Goal: Task Accomplishment & Management: Use online tool/utility

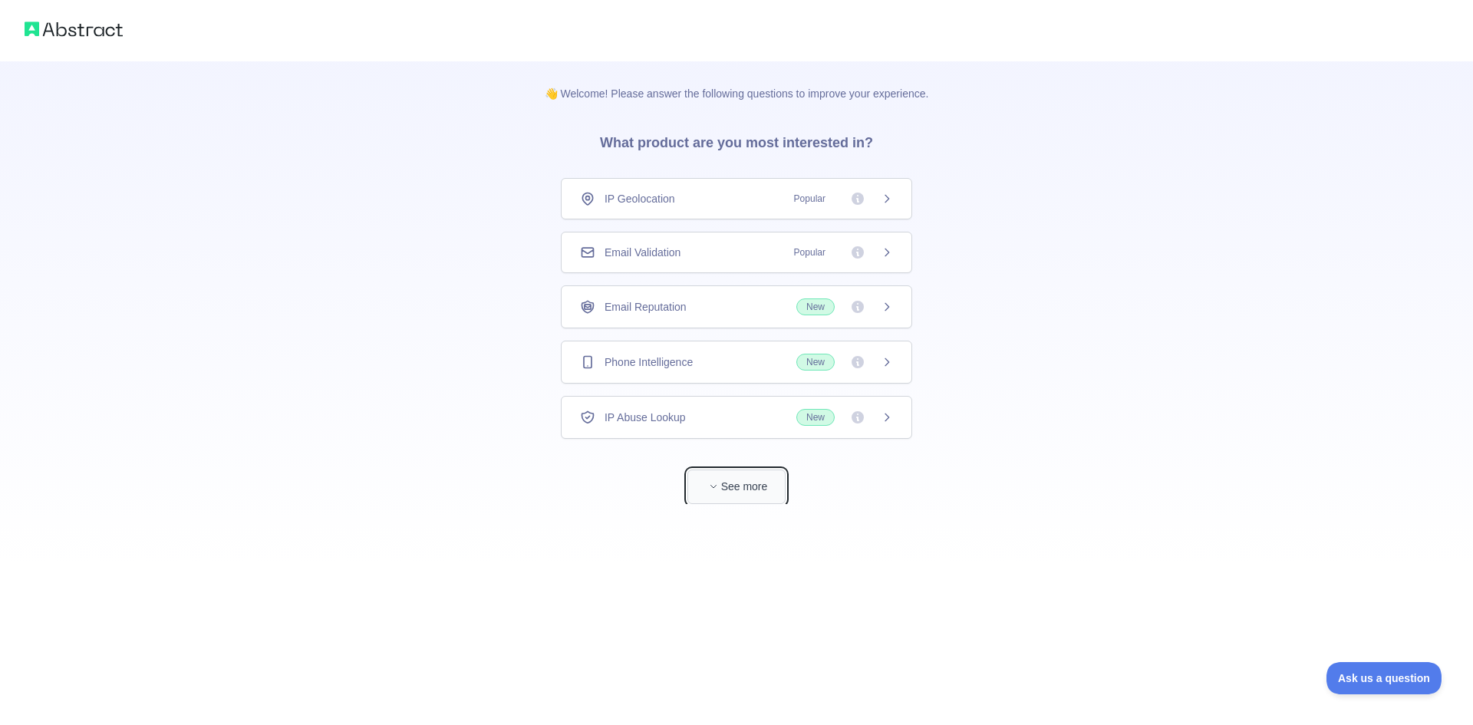
click at [757, 482] on button "See more" at bounding box center [736, 486] width 98 height 35
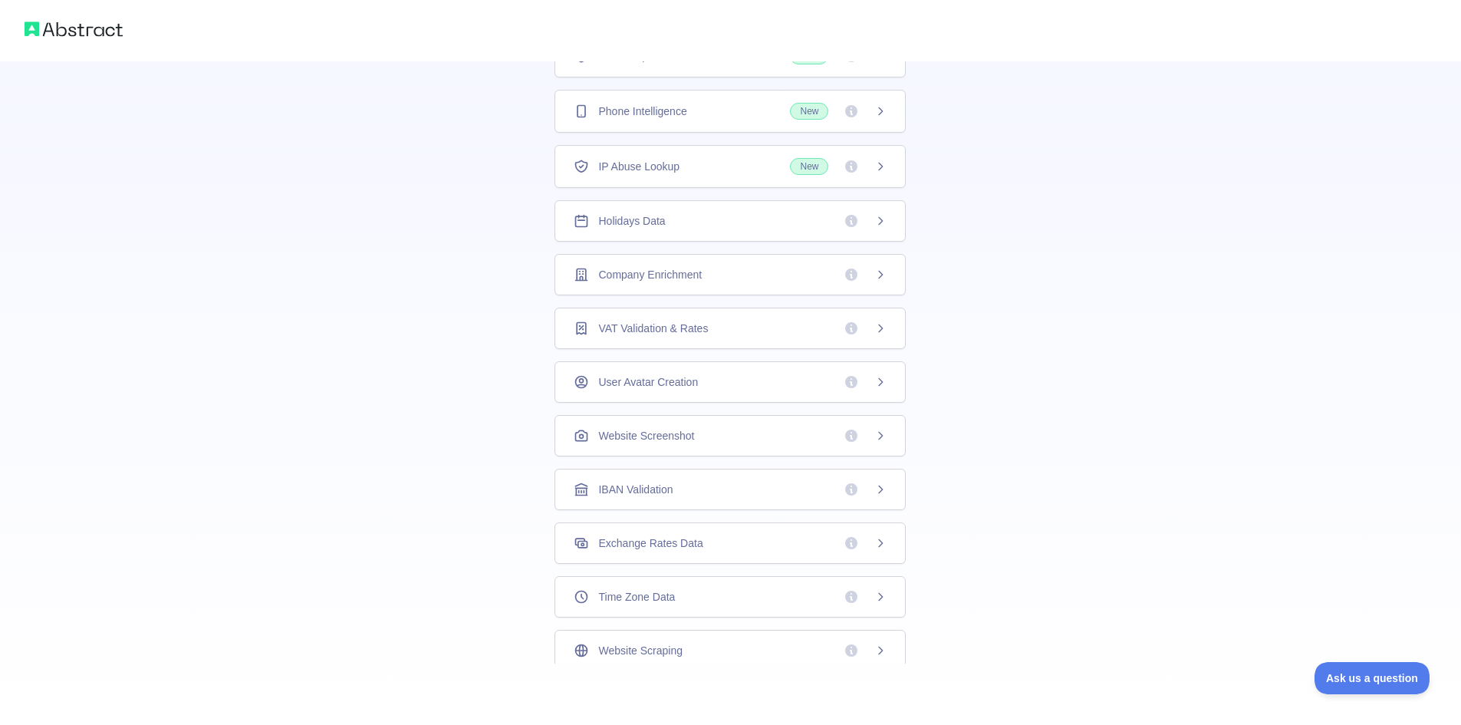
scroll to position [21, 0]
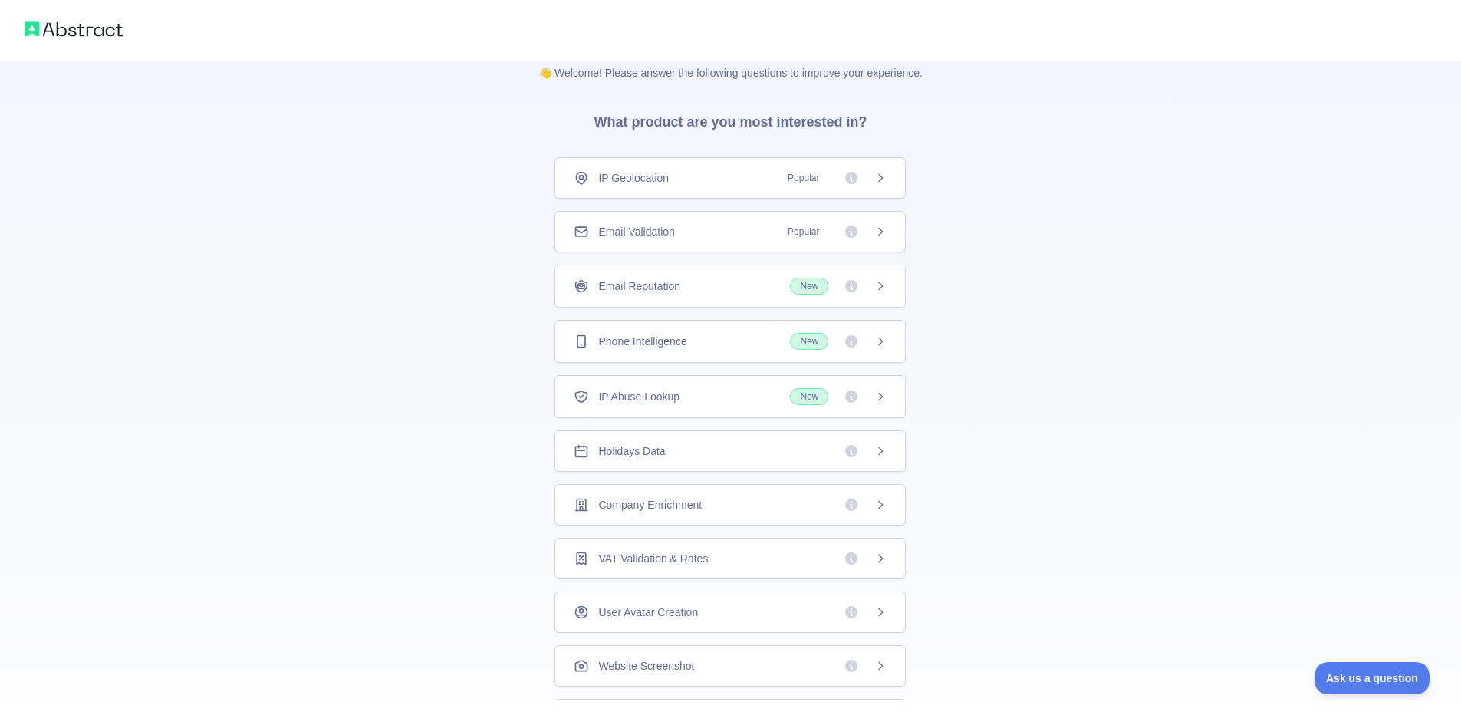
click at [889, 343] on div "Phone Intelligence New" at bounding box center [730, 341] width 351 height 43
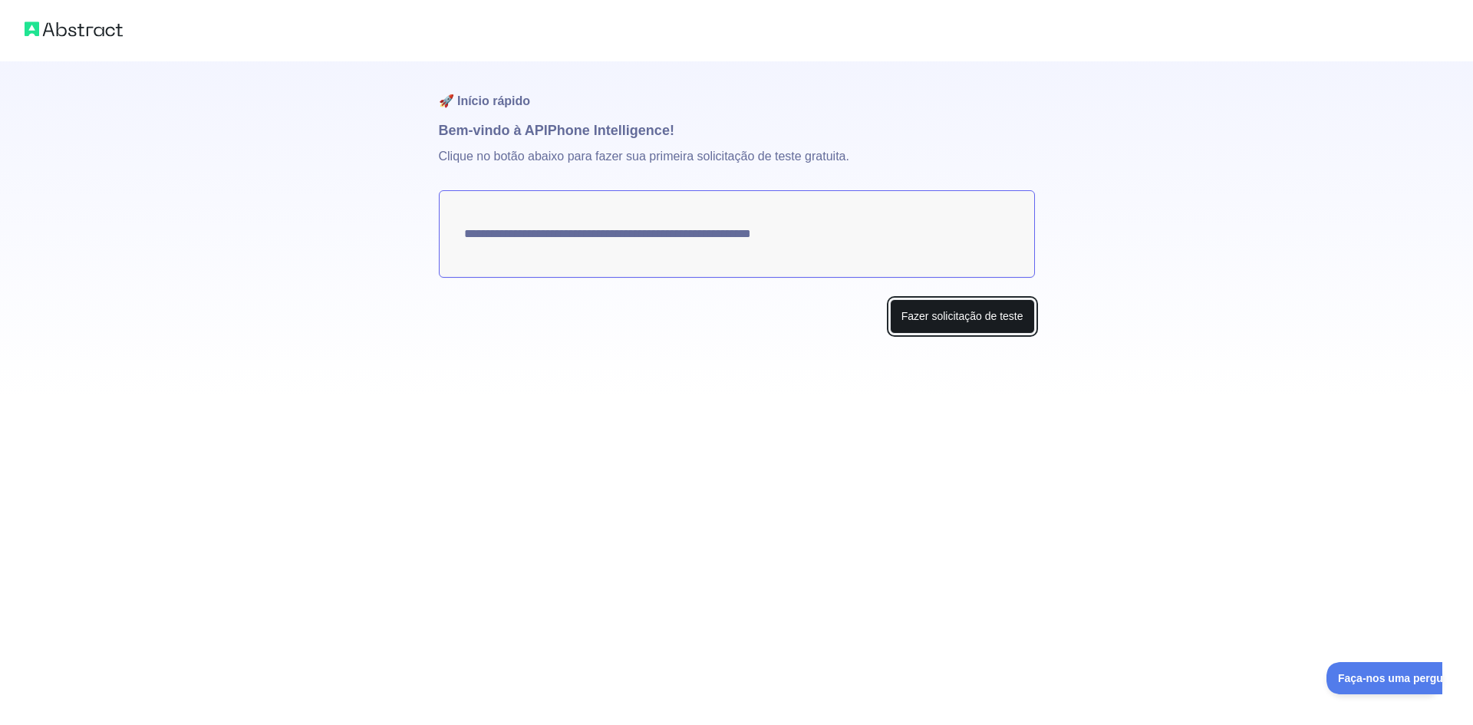
click at [913, 311] on font "Fazer solicitação de teste" at bounding box center [962, 316] width 122 height 12
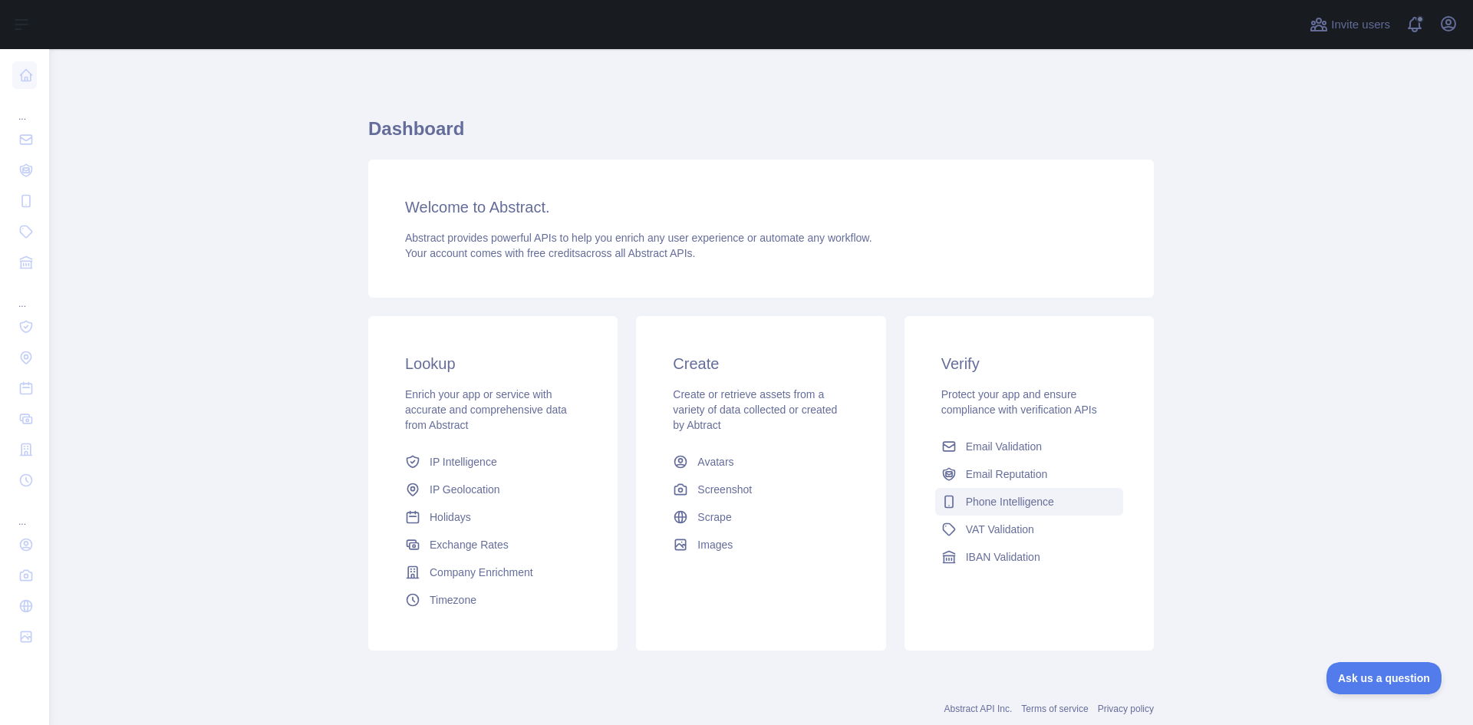
click at [1051, 511] on link "Phone Intelligence" at bounding box center [1029, 502] width 188 height 28
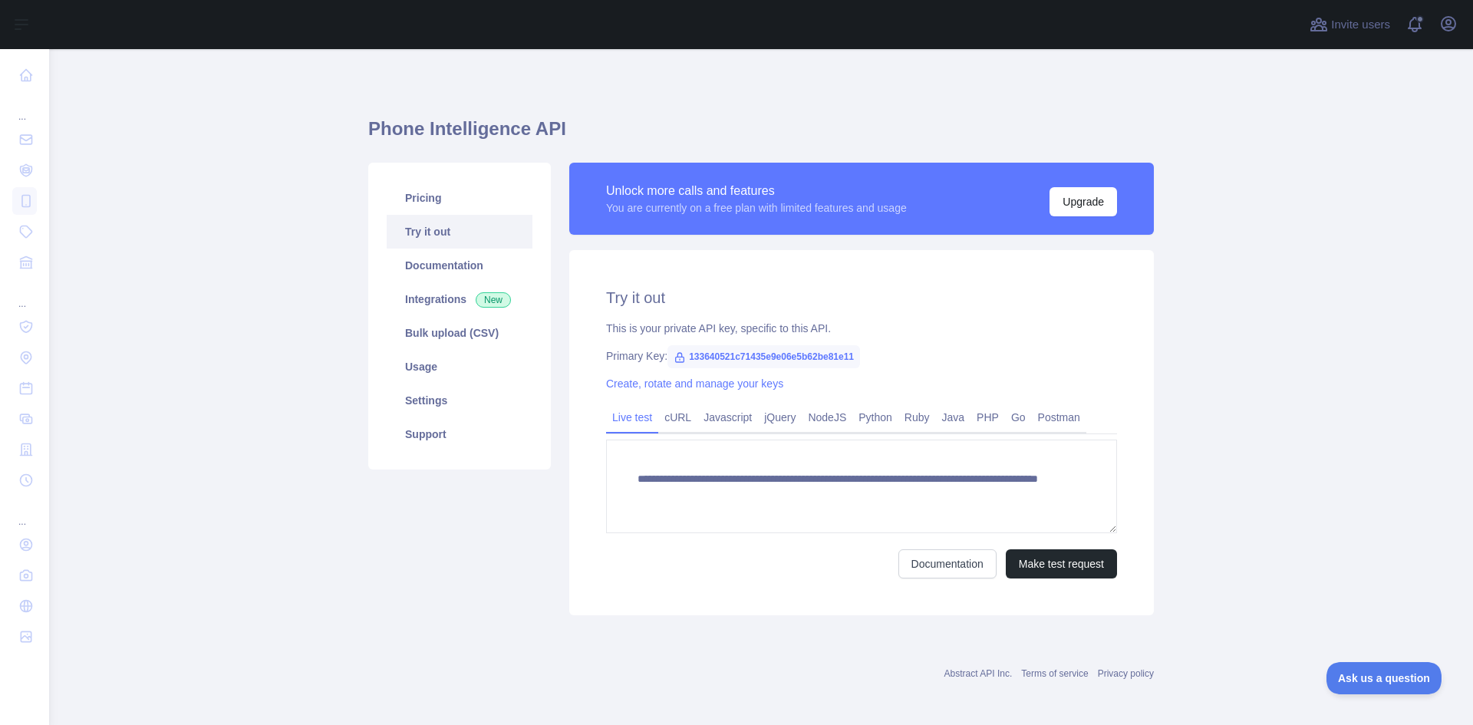
click at [692, 350] on span "133640521c71435e9e06e5b62be81e11" at bounding box center [763, 356] width 193 height 23
drag, startPoint x: 683, startPoint y: 356, endPoint x: 813, endPoint y: 360, distance: 130.5
click at [813, 360] on span "133640521c71435e9e06e5b62be81e11" at bounding box center [763, 356] width 193 height 23
click at [817, 360] on span "133640521c71435e9e06e5b62be81e11" at bounding box center [763, 356] width 193 height 23
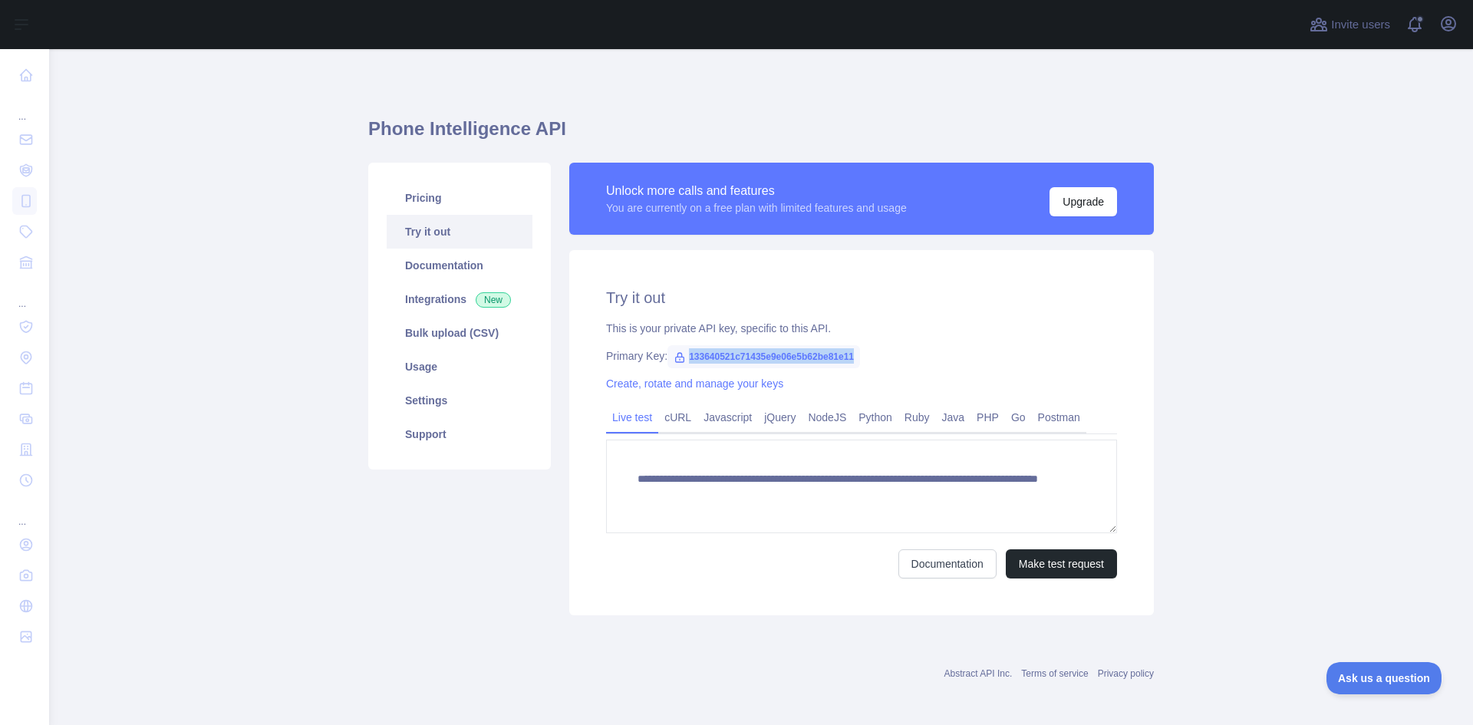
copy span "133640521c71435e9e06e5b62be81e11"
click at [1039, 568] on button "Make test request" at bounding box center [1061, 563] width 111 height 29
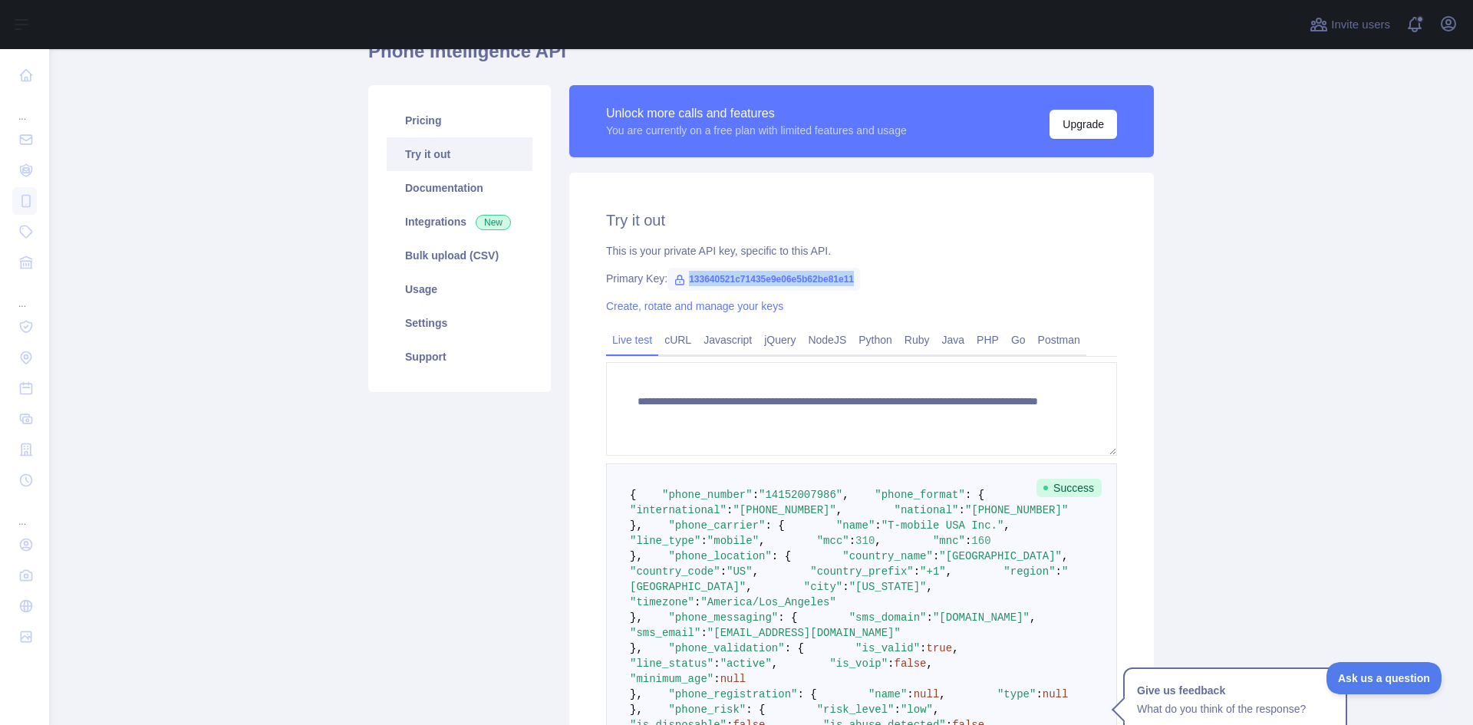
scroll to position [77, 0]
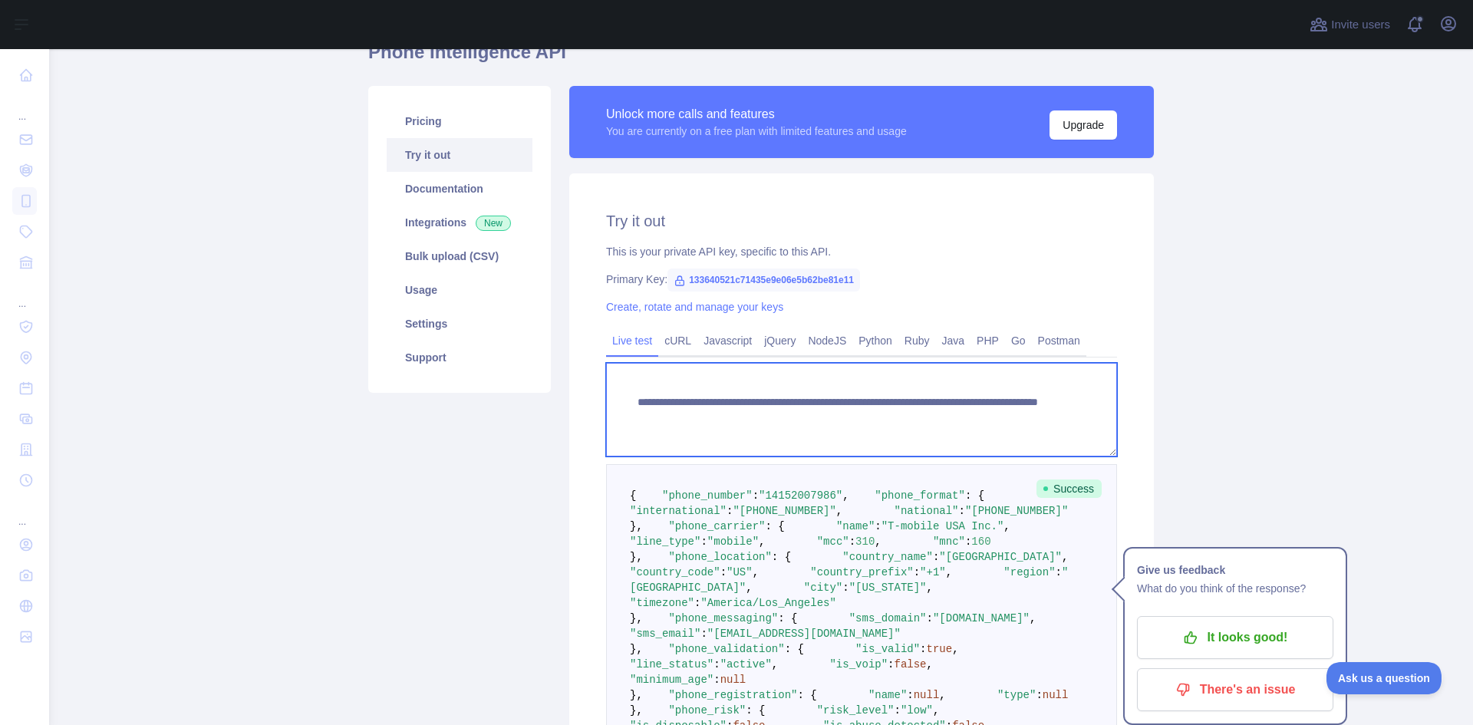
click at [917, 418] on textarea "**********" at bounding box center [861, 410] width 511 height 94
drag, startPoint x: 907, startPoint y: 418, endPoint x: 979, endPoint y: 422, distance: 72.2
click at [979, 422] on textarea "**********" at bounding box center [861, 410] width 511 height 94
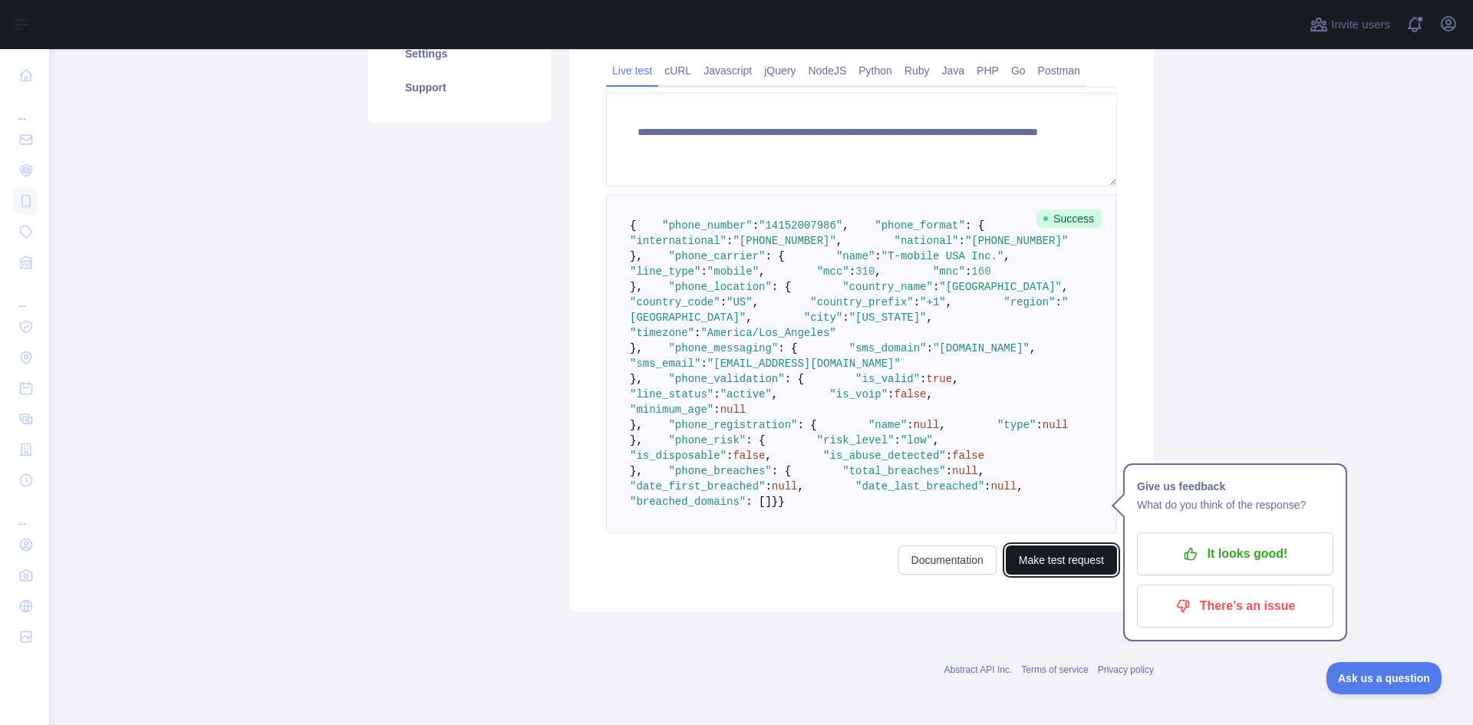
click at [1060, 552] on button "Make test request" at bounding box center [1061, 559] width 111 height 29
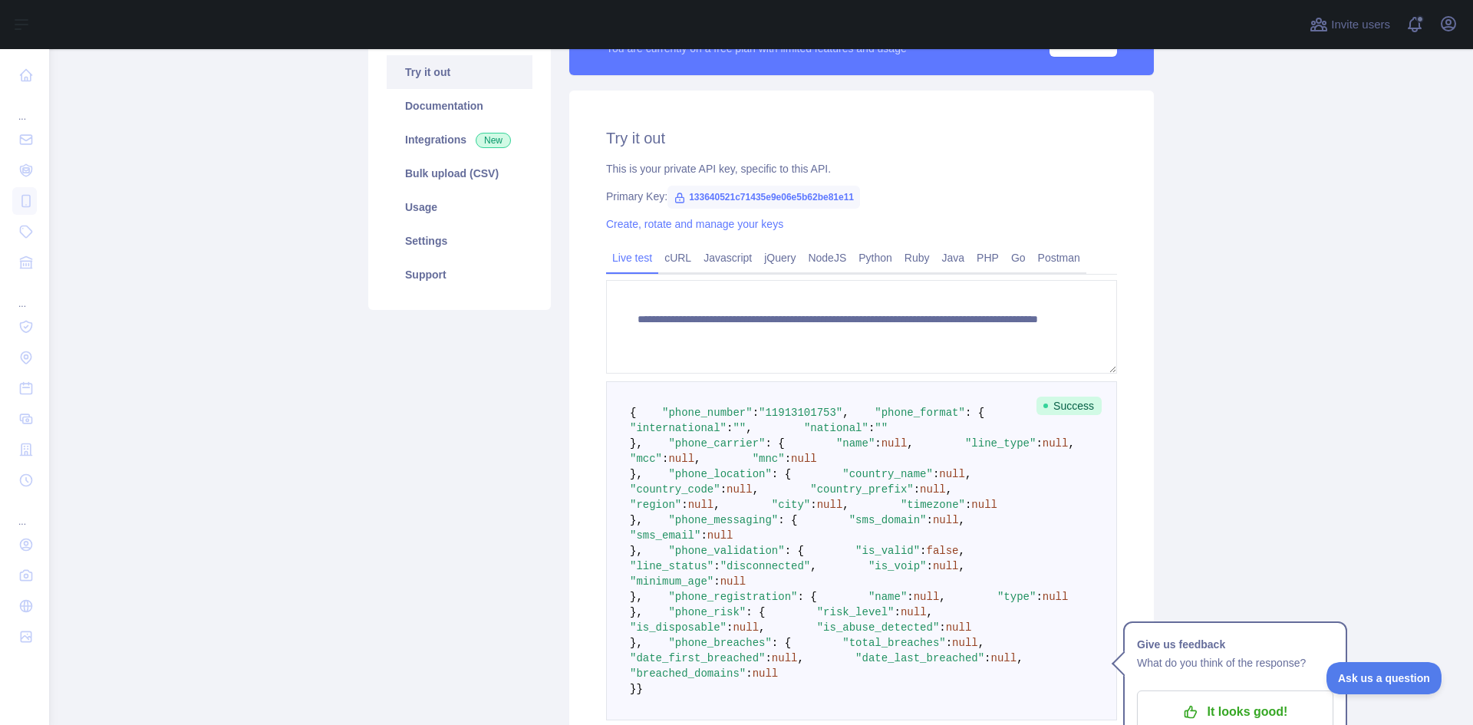
scroll to position [147, 0]
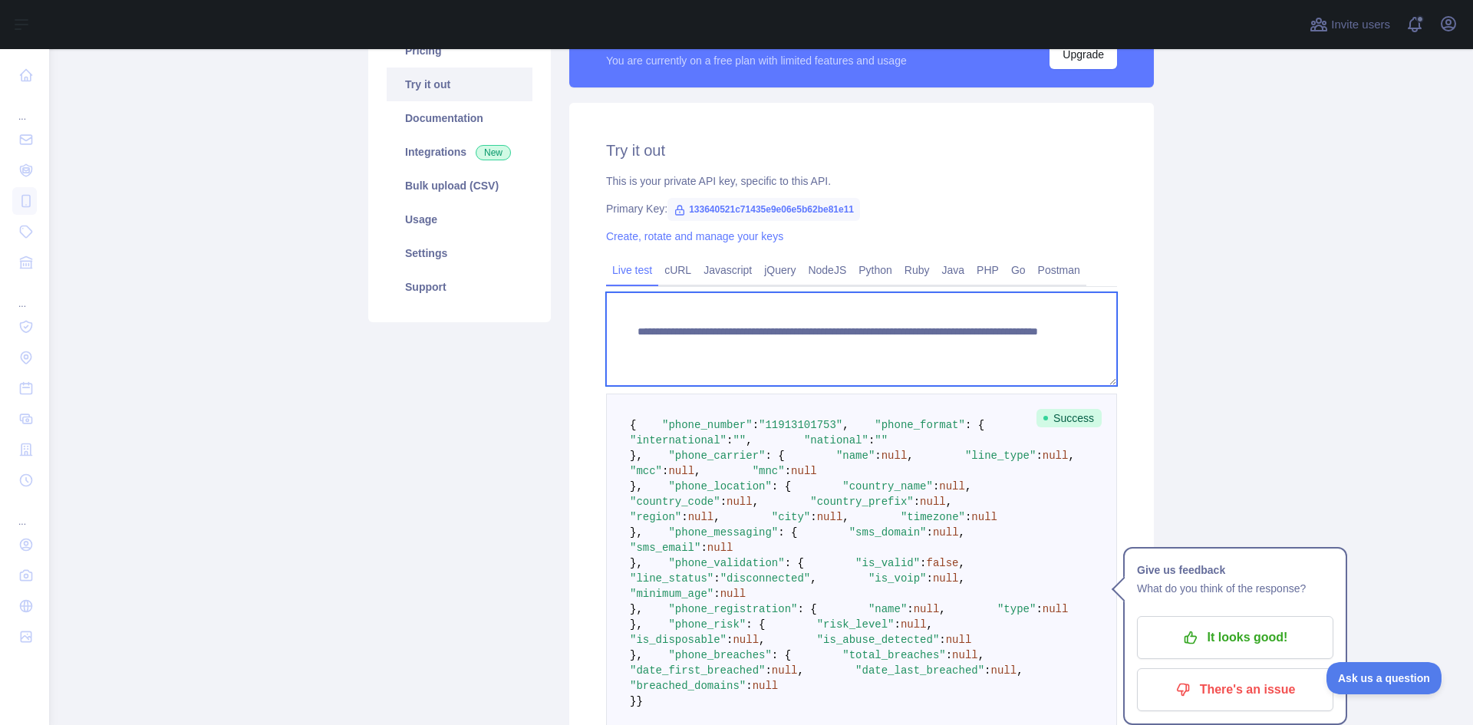
click at [905, 348] on textarea "**********" at bounding box center [861, 339] width 511 height 94
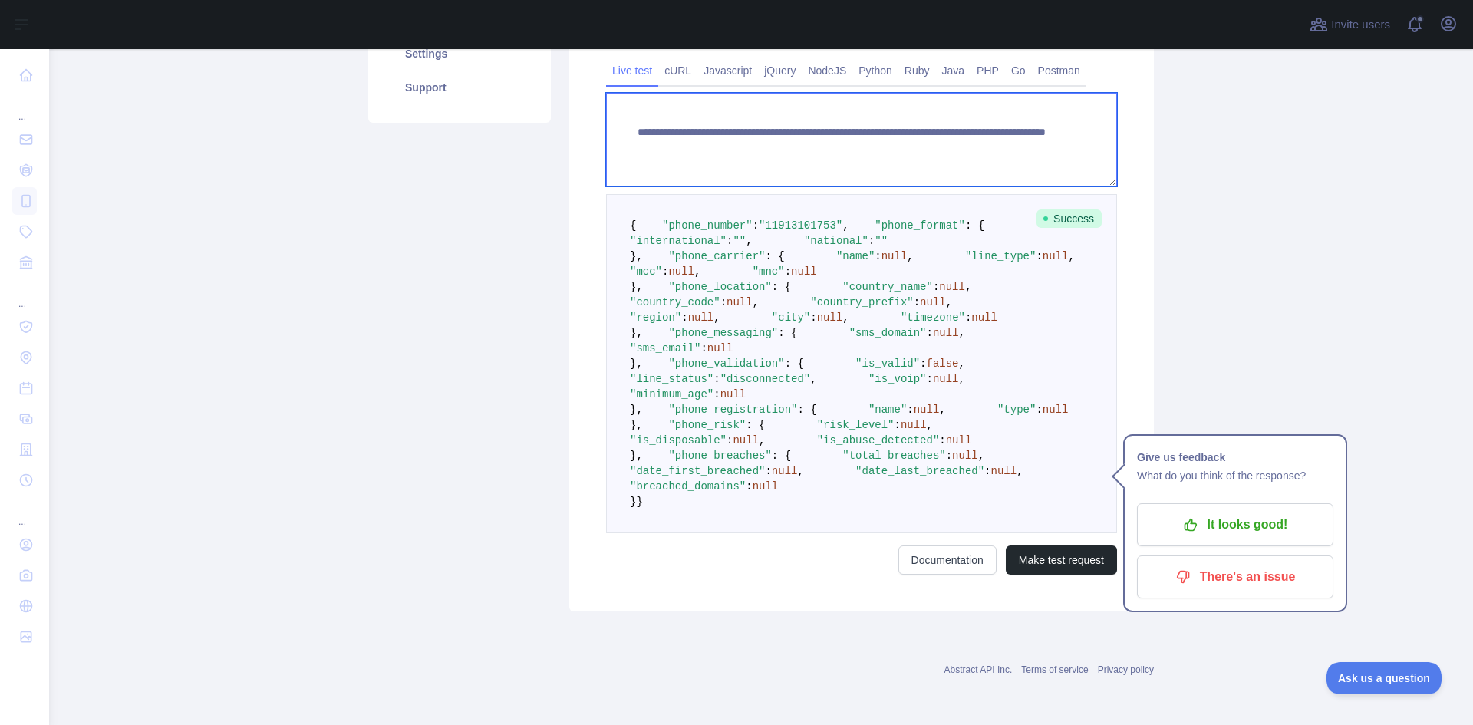
scroll to position [761, 0]
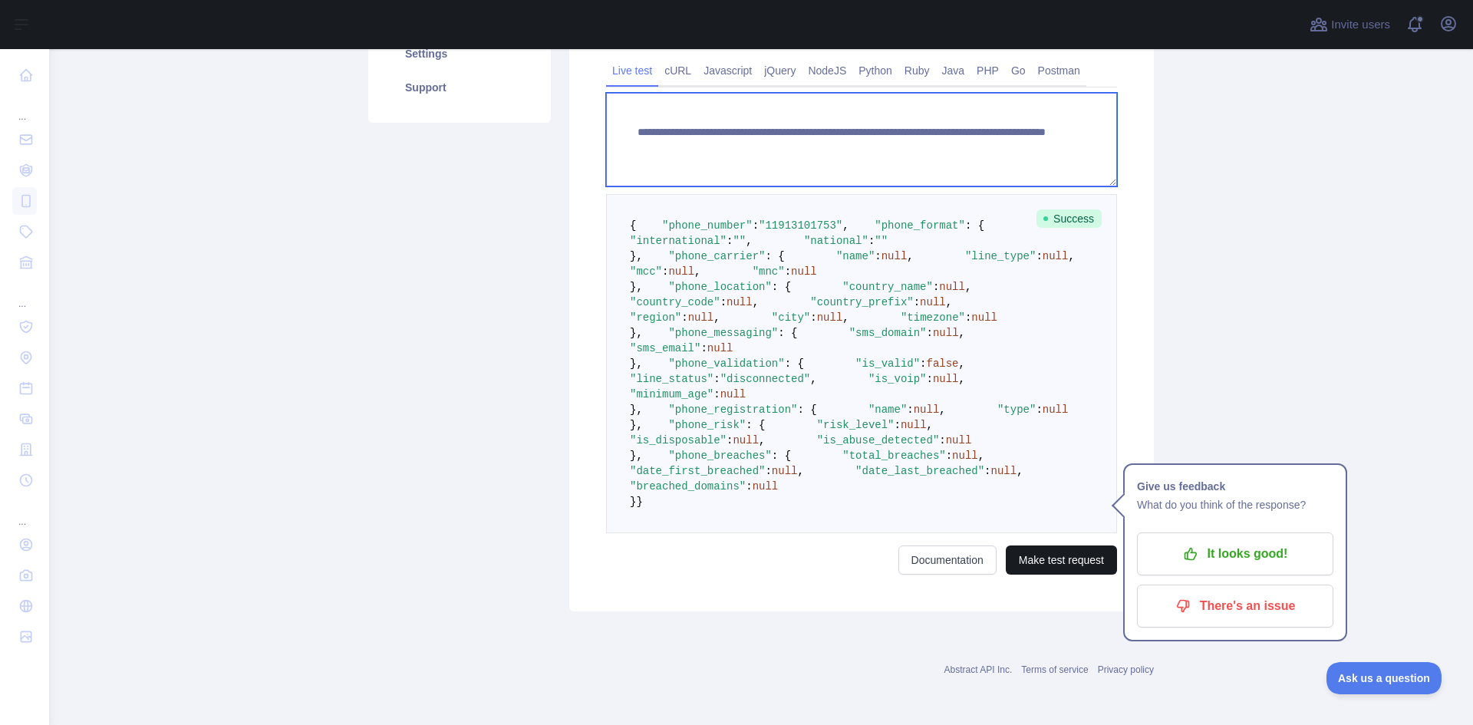
type textarea "**********"
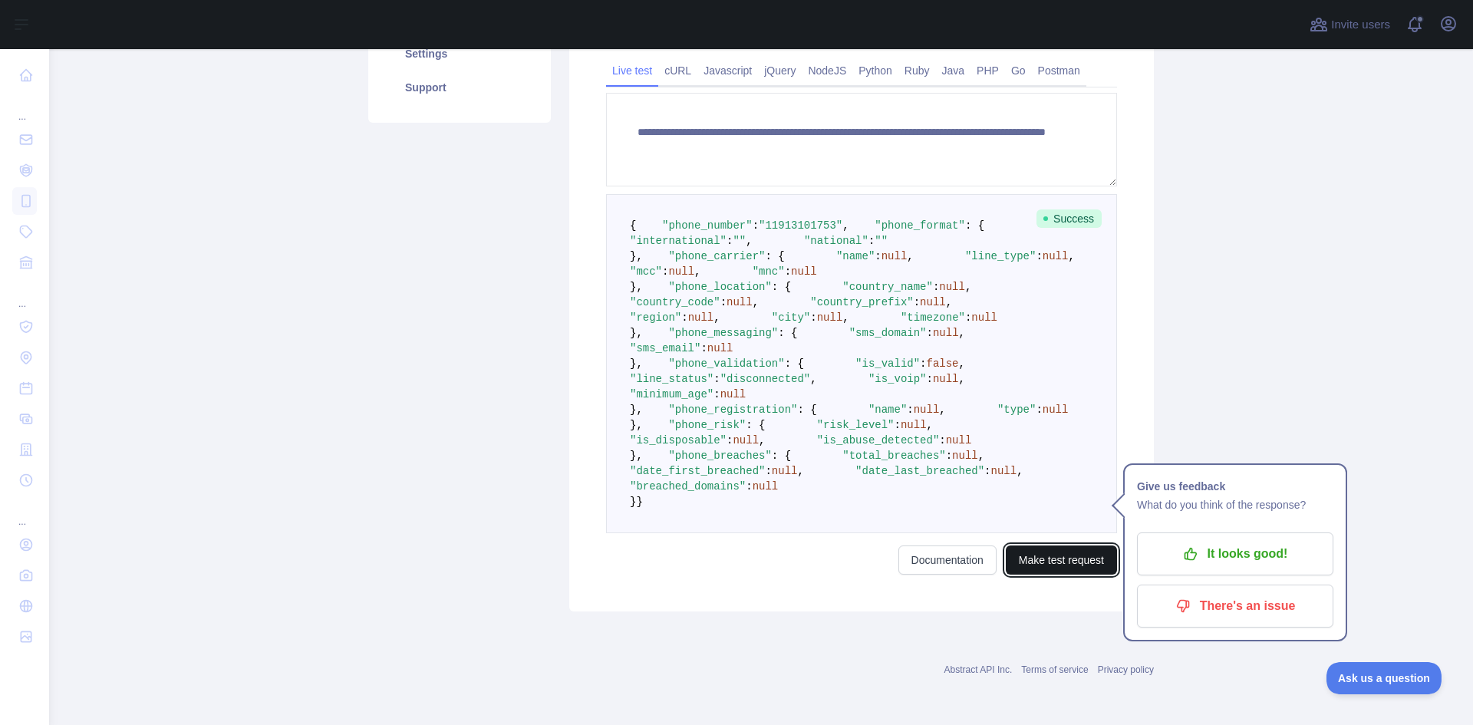
click at [1036, 559] on button "Make test request" at bounding box center [1061, 559] width 111 height 29
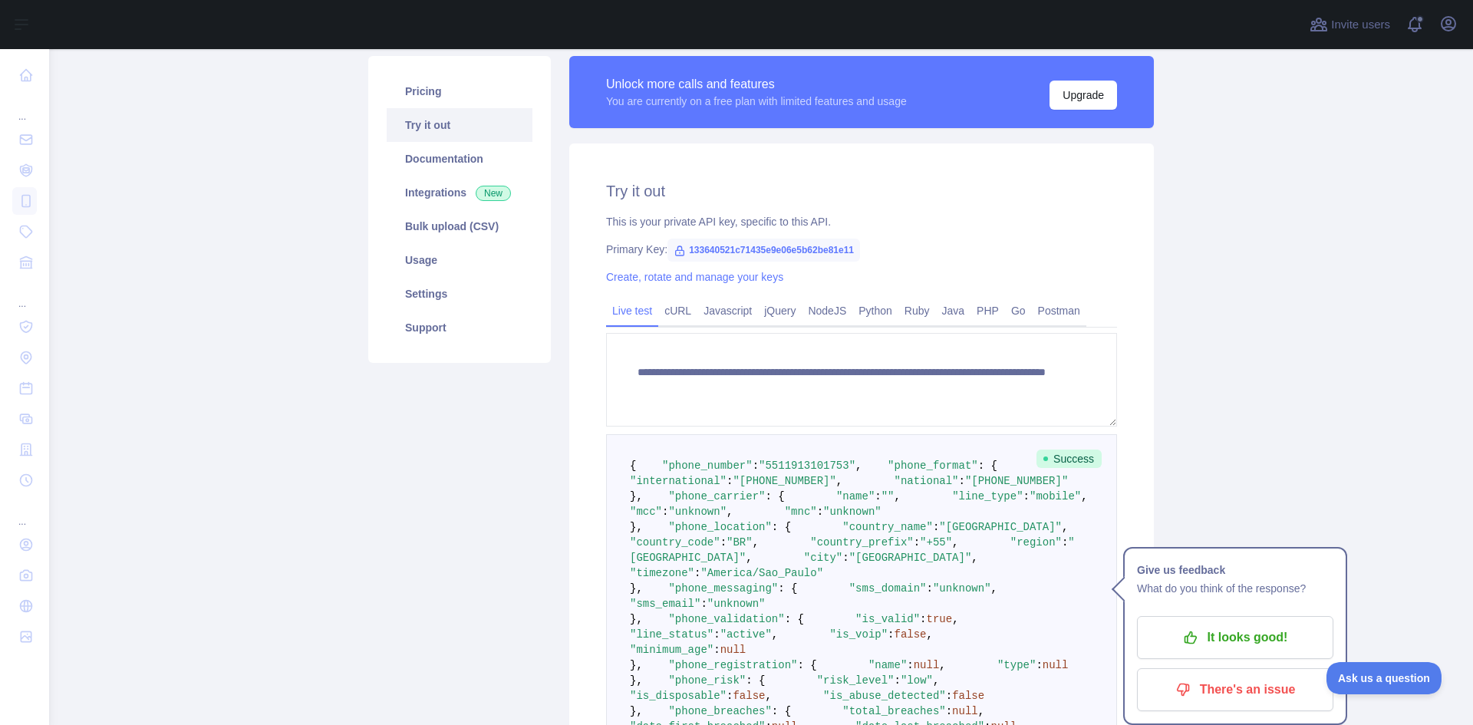
scroll to position [71, 0]
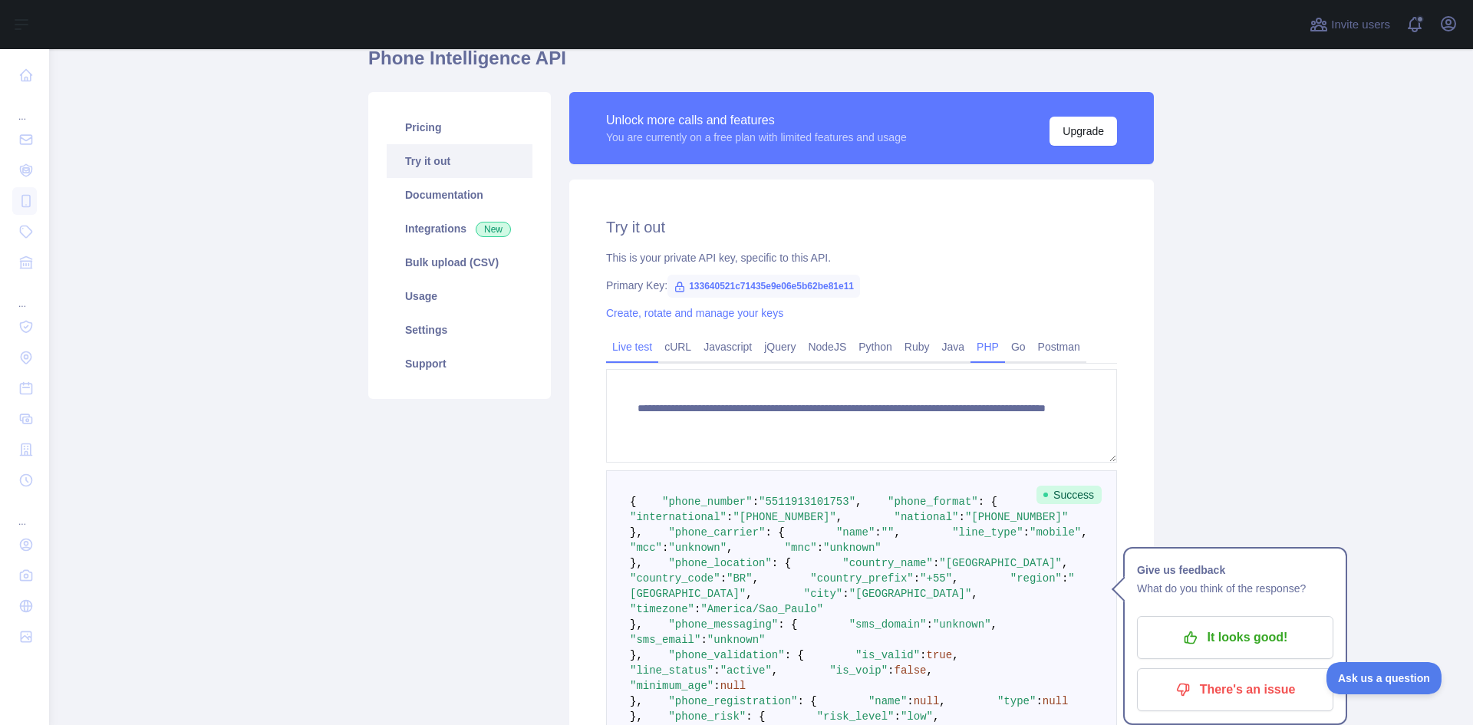
click at [981, 355] on link "PHP" at bounding box center [987, 346] width 35 height 25
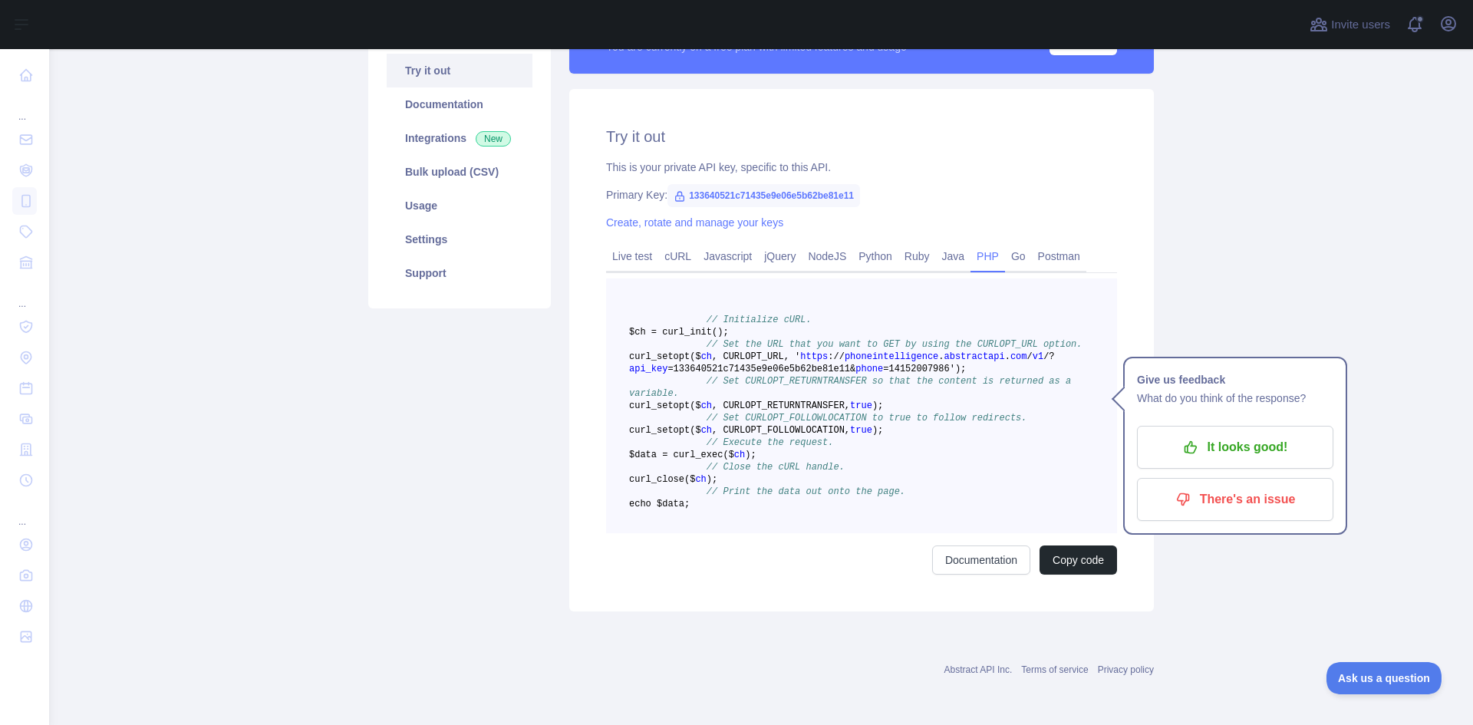
scroll to position [235, 0]
click at [1046, 554] on button "Copy code" at bounding box center [1077, 559] width 77 height 29
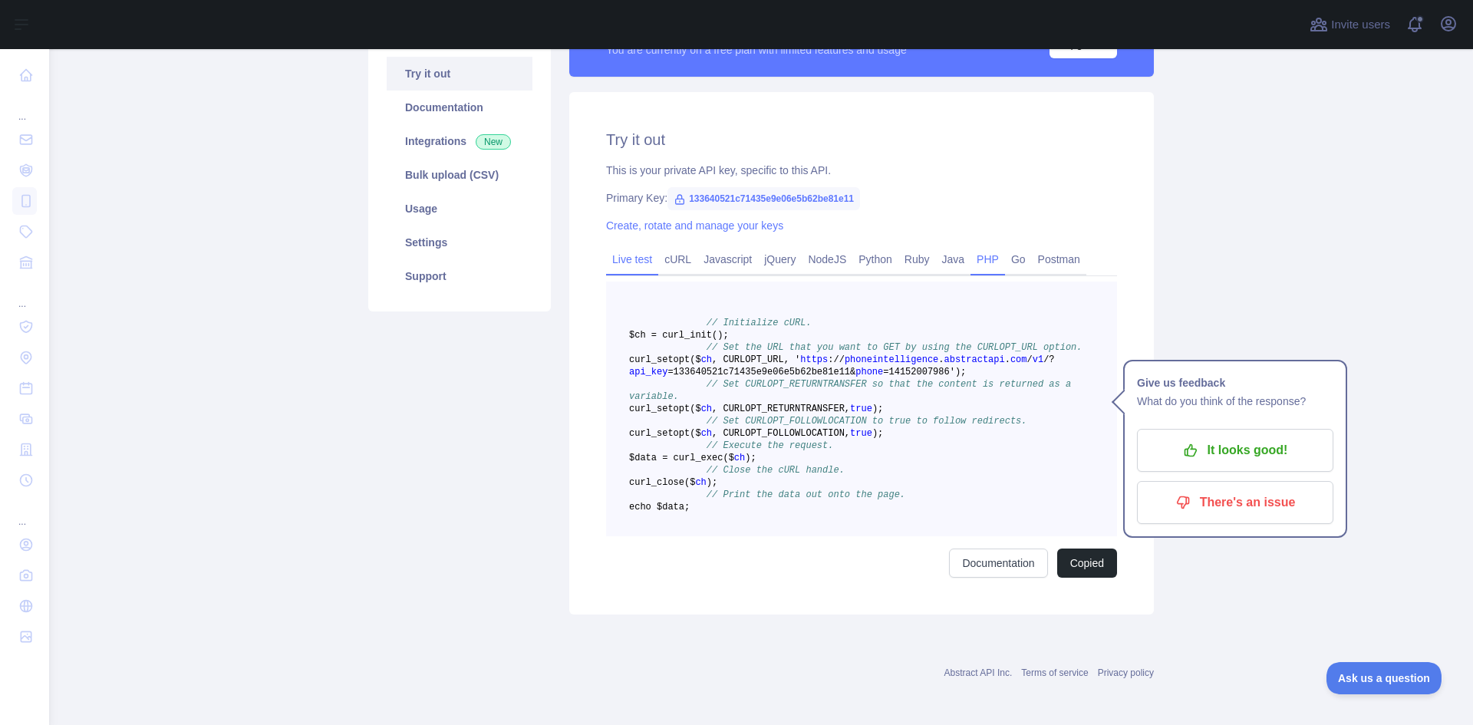
click at [628, 261] on link "Live test" at bounding box center [632, 259] width 52 height 25
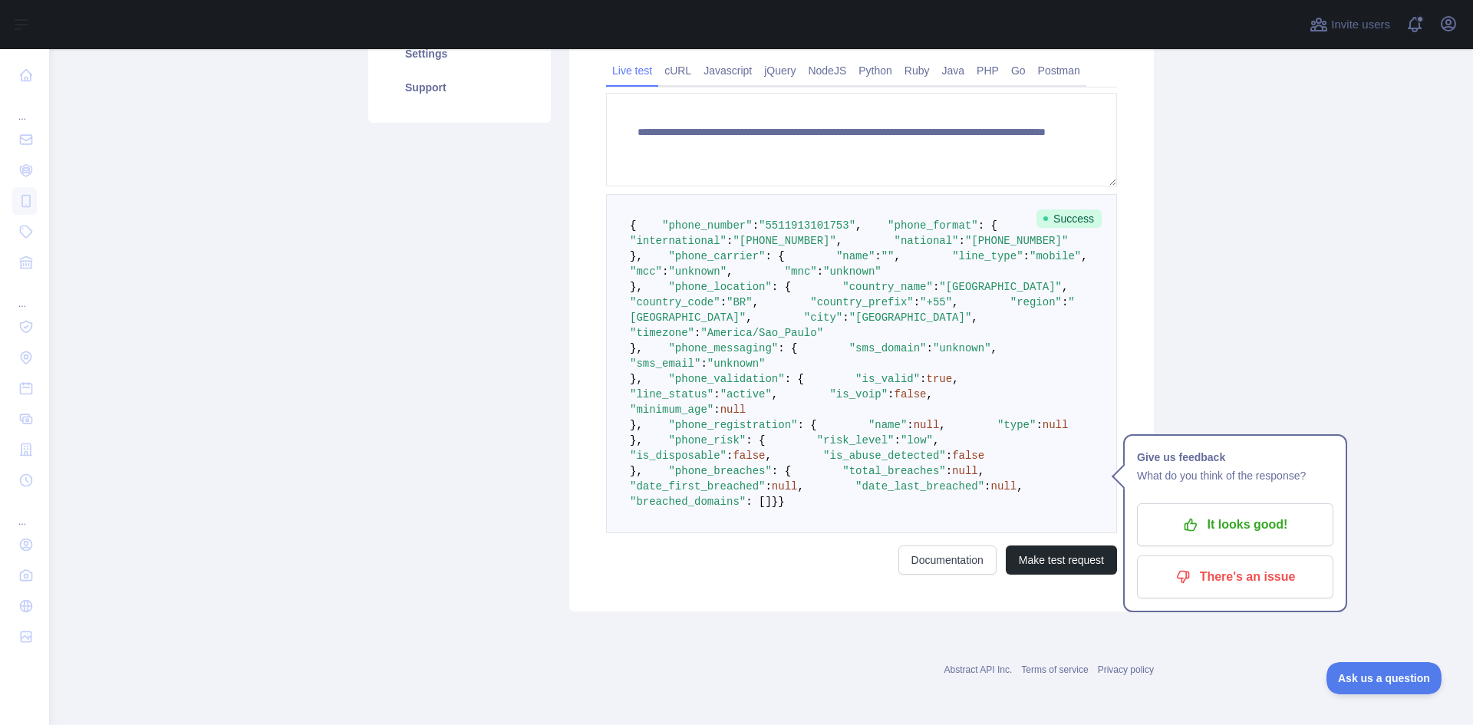
scroll to position [618, 0]
